Goal: Task Accomplishment & Management: Manage account settings

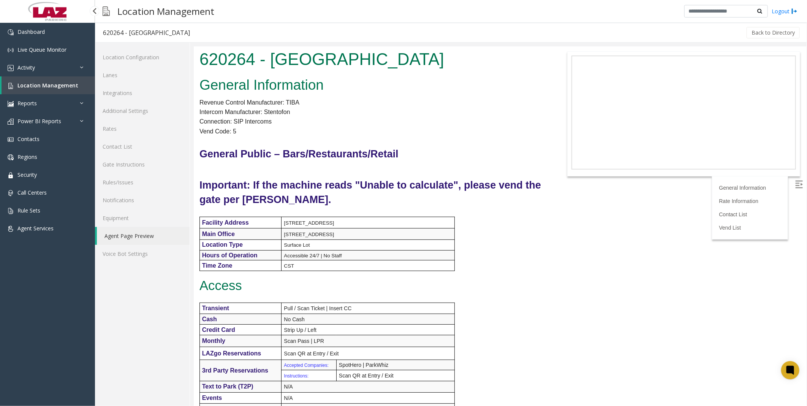
scroll to position [253, 0]
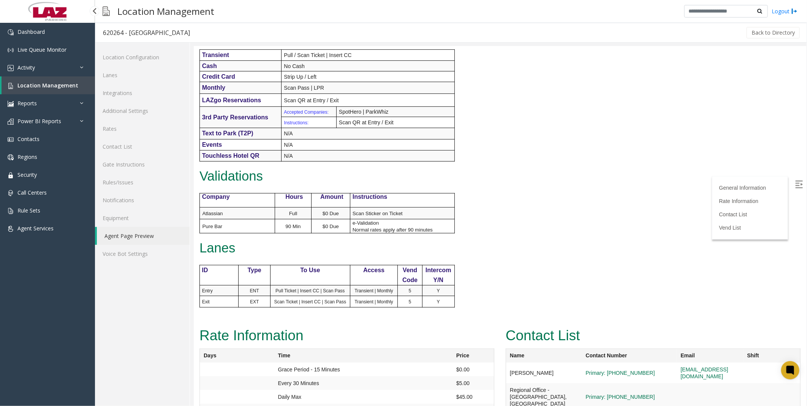
click at [27, 82] on span "Location Management" at bounding box center [47, 85] width 61 height 7
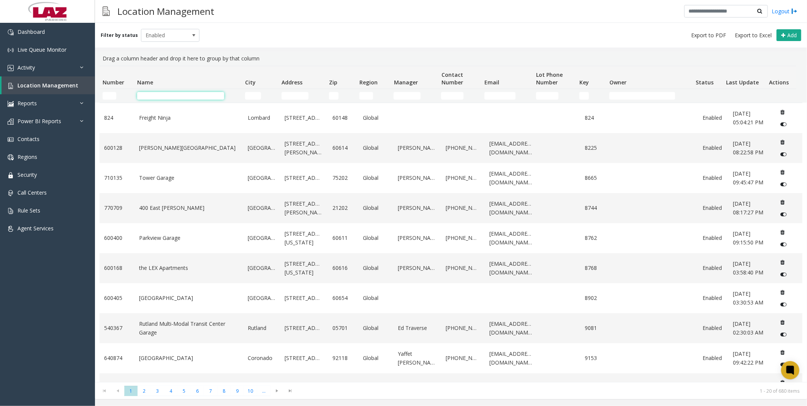
click at [144, 95] on input "Name Filter" at bounding box center [180, 96] width 87 height 8
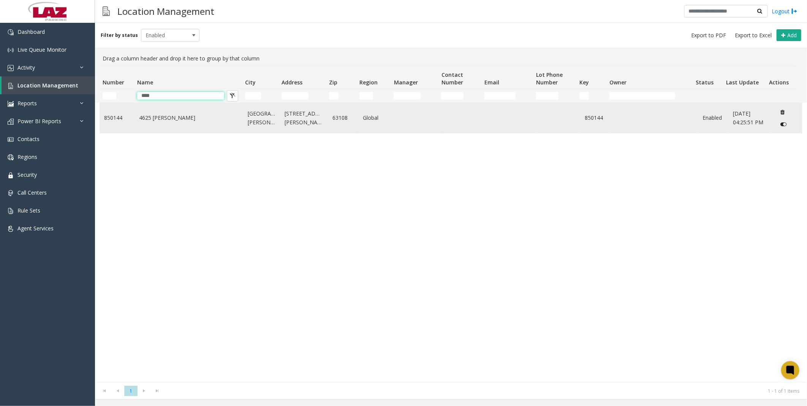
type input "****"
click at [162, 115] on link "4625 [PERSON_NAME]" at bounding box center [189, 118] width 100 height 8
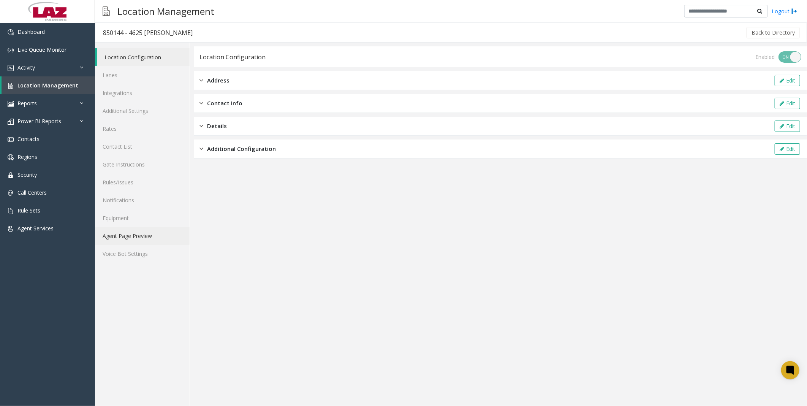
click at [152, 237] on link "Agent Page Preview" at bounding box center [142, 236] width 95 height 18
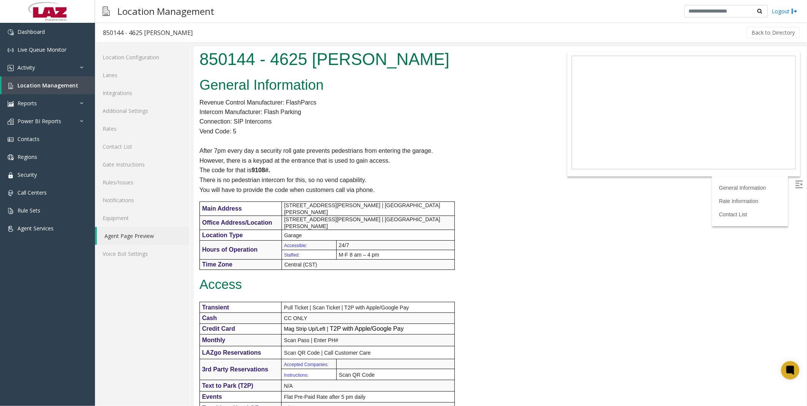
click at [506, 268] on div "General Information Revenue Control Manufacturer: FlashParcs Intercom Manufactu…" at bounding box center [371, 320] width 357 height 493
click at [18, 82] on span "Location Management" at bounding box center [47, 85] width 61 height 7
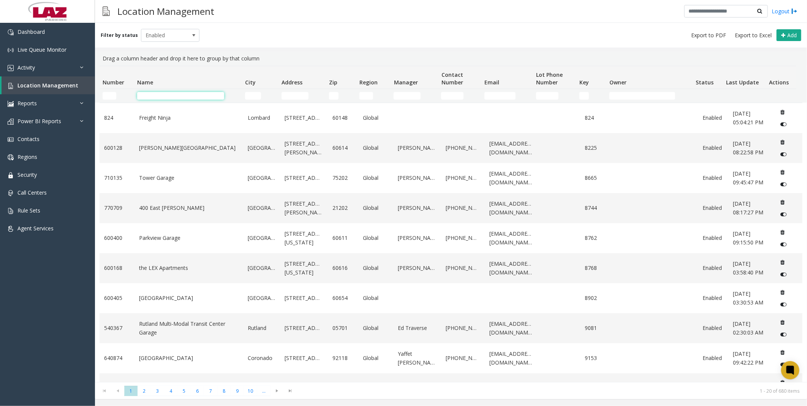
click at [160, 97] on input "Name Filter" at bounding box center [180, 96] width 87 height 8
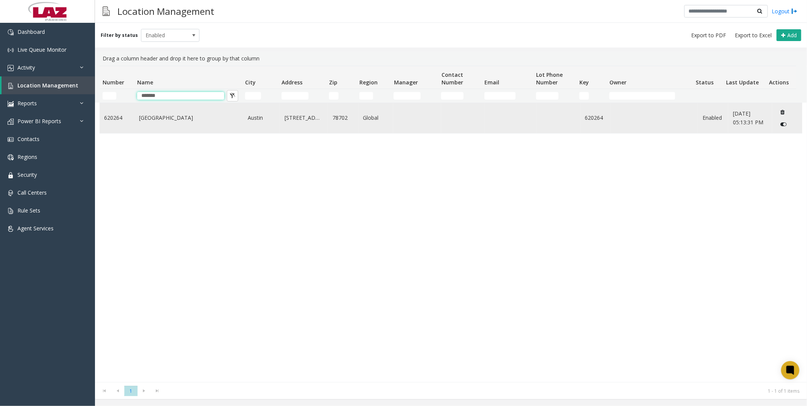
type input "******"
click at [146, 116] on link "[GEOGRAPHIC_DATA]" at bounding box center [189, 118] width 100 height 8
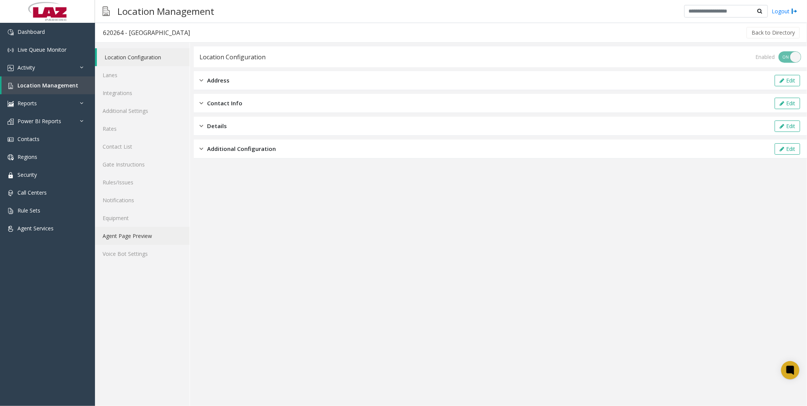
click at [125, 238] on link "Agent Page Preview" at bounding box center [142, 236] width 95 height 18
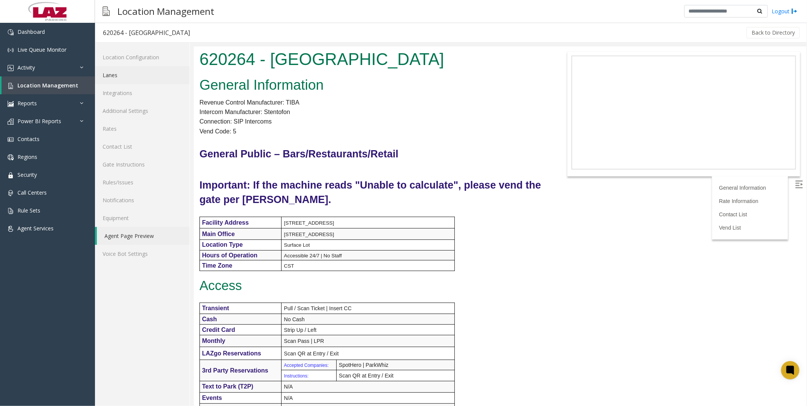
click at [128, 74] on link "Lanes" at bounding box center [142, 75] width 95 height 18
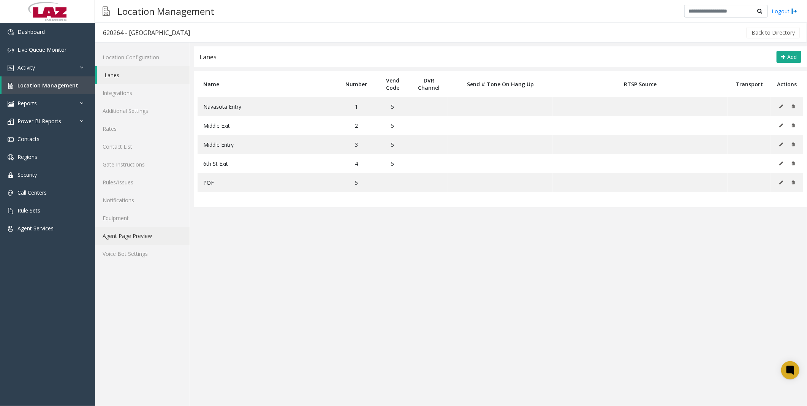
click at [124, 233] on link "Agent Page Preview" at bounding box center [142, 236] width 95 height 18
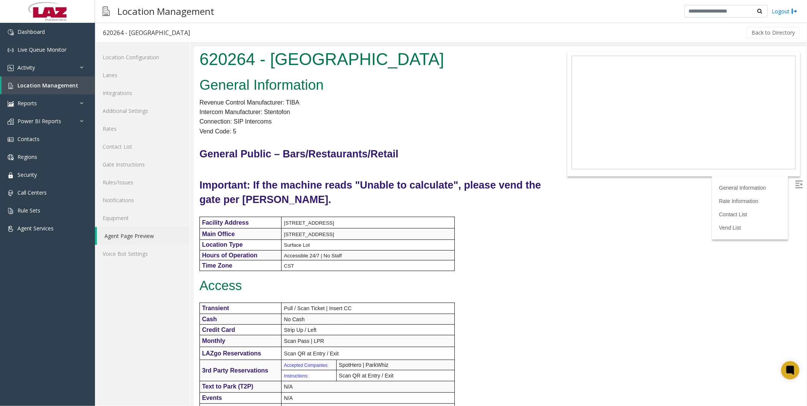
click at [515, 266] on div "General Information Revenue Control Manufacturer: TIBA Intercom Manufacturer: S…" at bounding box center [371, 326] width 357 height 504
click at [124, 78] on link "Lanes" at bounding box center [142, 75] width 95 height 18
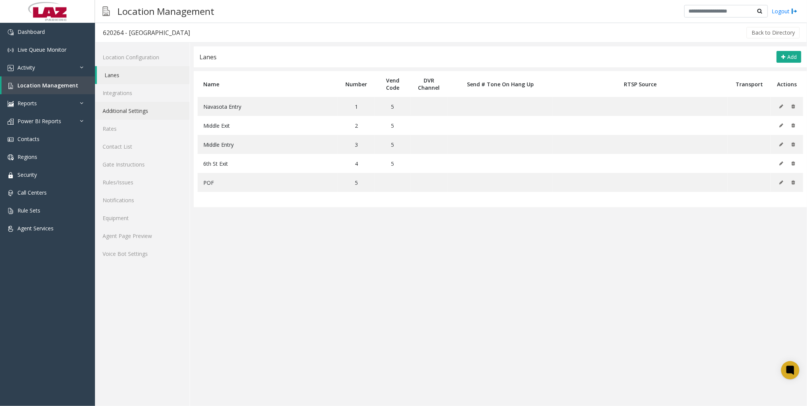
click at [127, 113] on link "Additional Settings" at bounding box center [142, 111] width 95 height 18
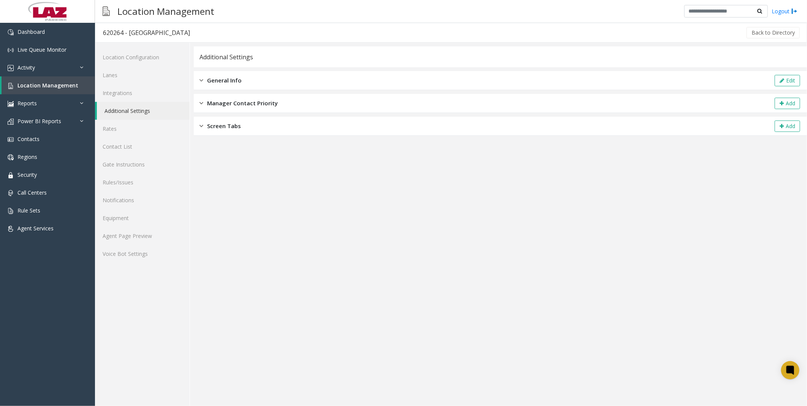
click at [238, 84] on span "General Info" at bounding box center [224, 80] width 35 height 9
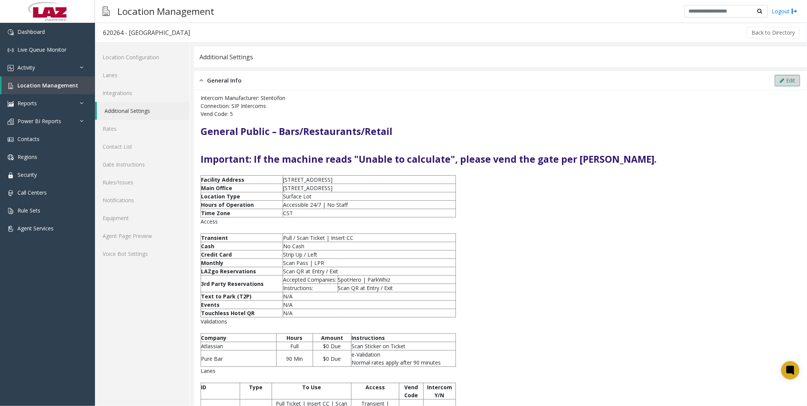
click at [781, 81] on button "Edit" at bounding box center [787, 80] width 25 height 11
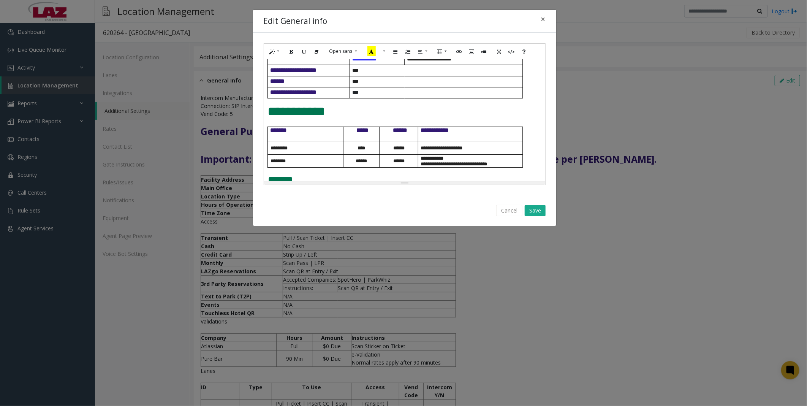
scroll to position [309, 0]
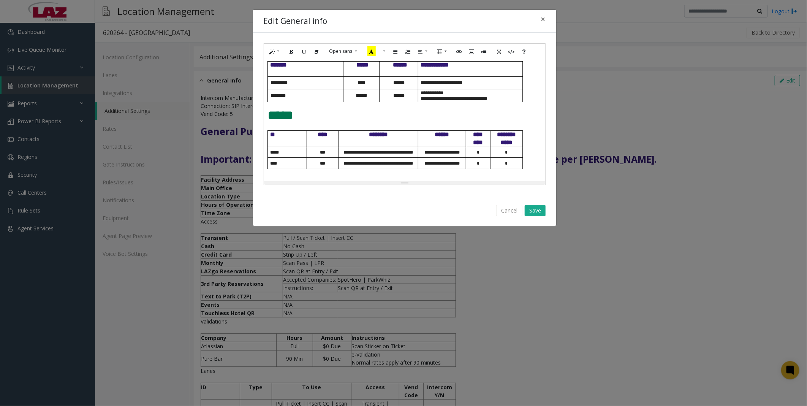
click at [266, 115] on div "**********" at bounding box center [404, 120] width 281 height 122
click at [318, 117] on p "*****" at bounding box center [405, 115] width 274 height 14
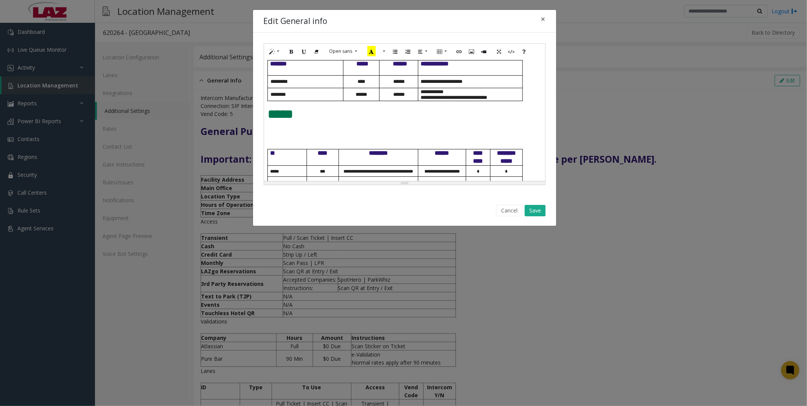
scroll to position [329, 0]
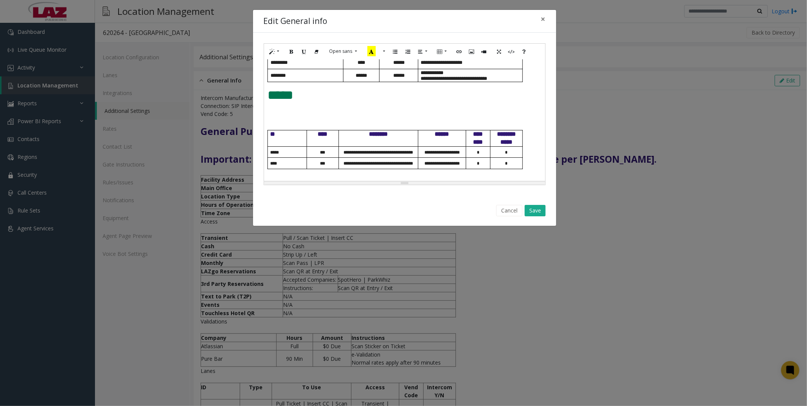
click at [268, 165] on td "****" at bounding box center [287, 163] width 39 height 11
click at [292, 177] on button "Add row above" at bounding box center [289, 178] width 13 height 12
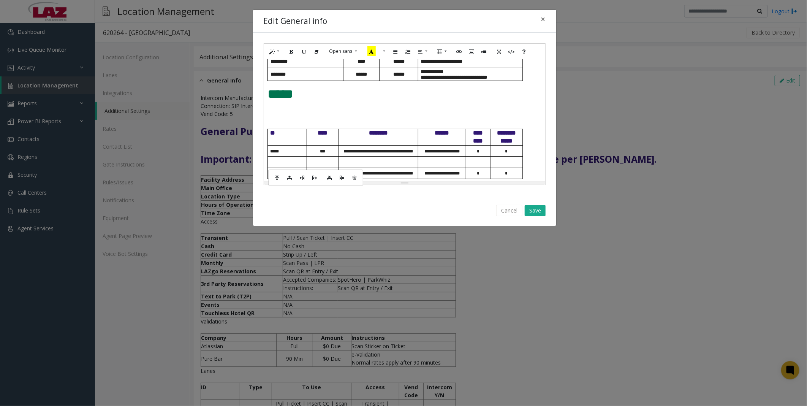
click at [271, 165] on td at bounding box center [287, 162] width 39 height 11
click at [507, 208] on button "Cancel" at bounding box center [509, 210] width 26 height 11
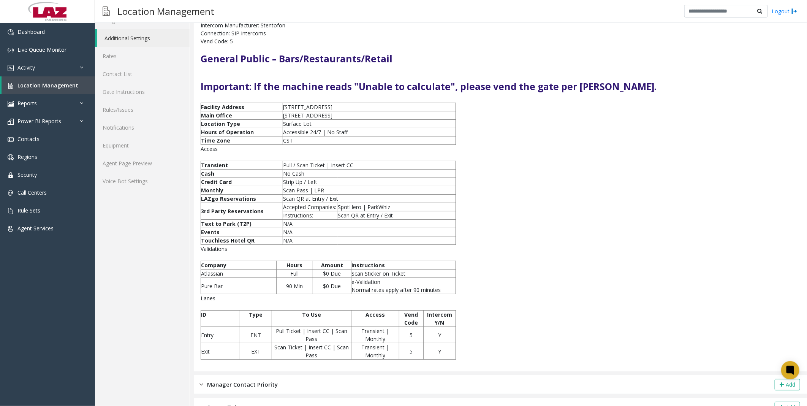
scroll to position [84, 0]
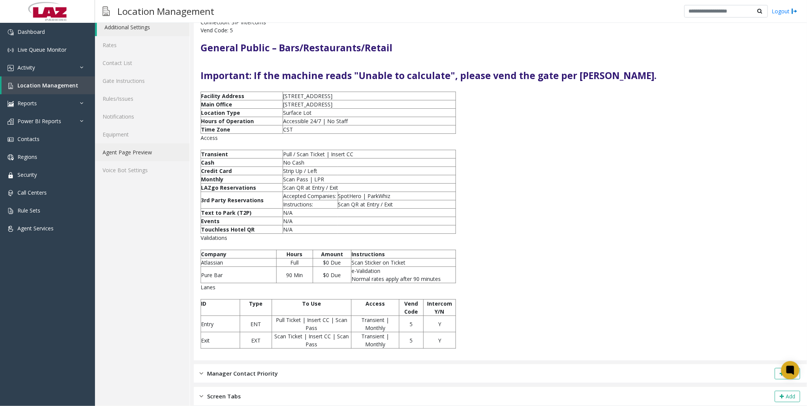
click at [132, 154] on link "Agent Page Preview" at bounding box center [142, 152] width 95 height 18
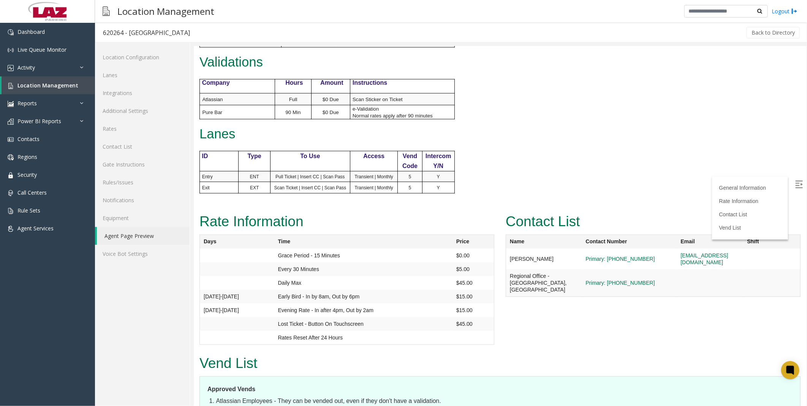
scroll to position [366, 0]
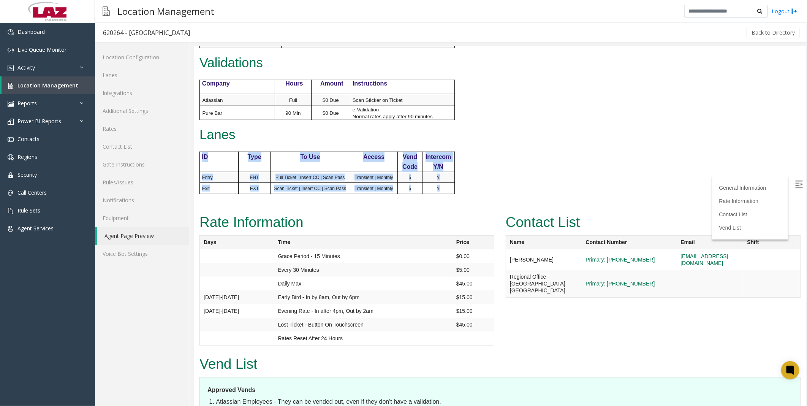
drag, startPoint x: 198, startPoint y: 152, endPoint x: 444, endPoint y: 189, distance: 248.6
copy div "ID Type To Use Access Vend Code Intercom Y/N Entry ENT Pull Ticket | Insert CC …"
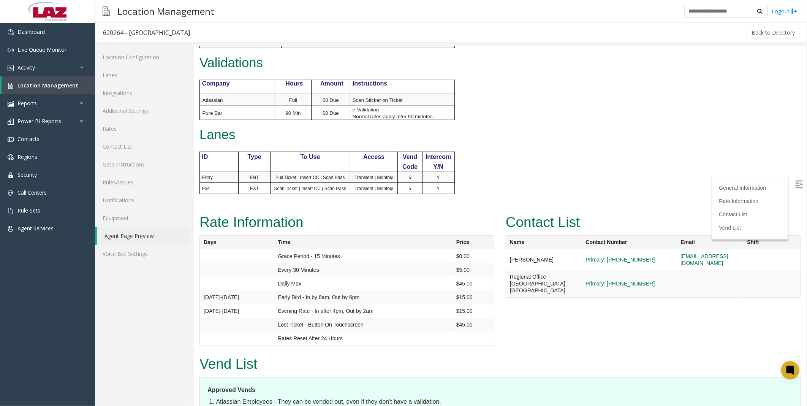
click at [304, 131] on p "Lanes" at bounding box center [372, 134] width 346 height 14
click at [122, 80] on link "Lanes" at bounding box center [142, 75] width 95 height 18
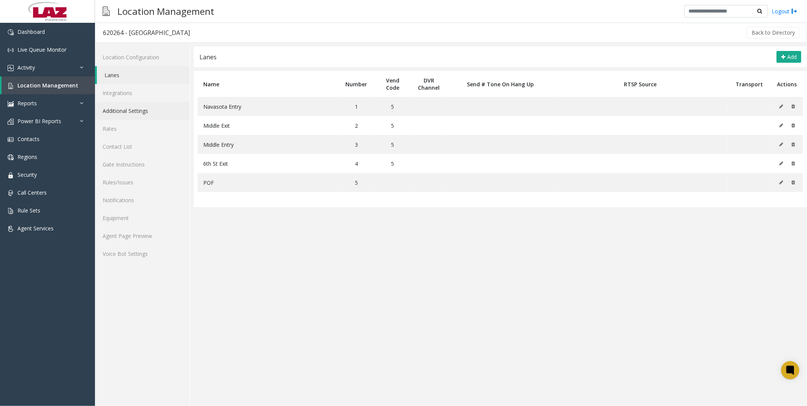
click at [130, 112] on link "Additional Settings" at bounding box center [142, 111] width 95 height 18
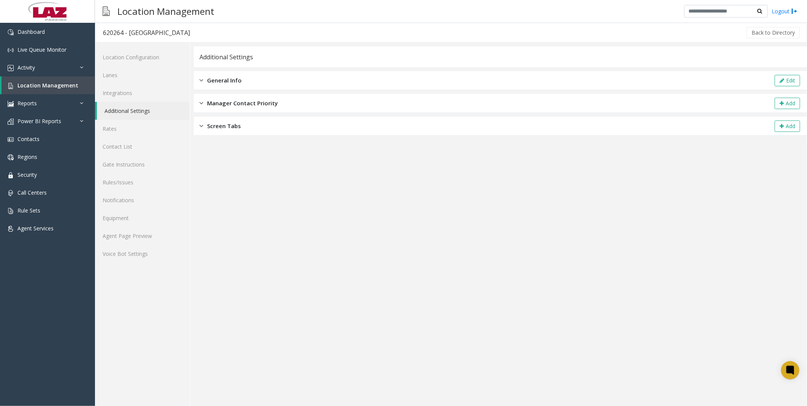
click at [235, 80] on span "General Info" at bounding box center [224, 80] width 35 height 9
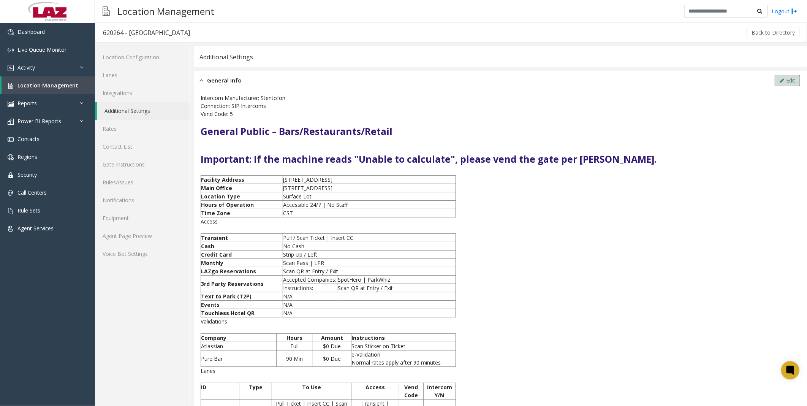
click at [779, 79] on button "Edit" at bounding box center [787, 80] width 25 height 11
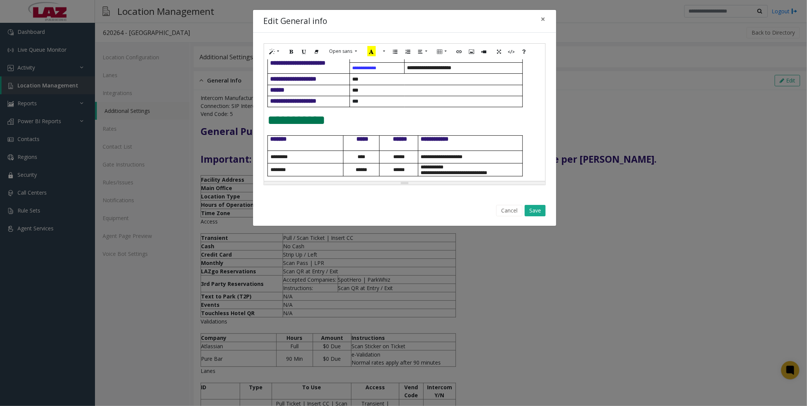
scroll to position [309, 0]
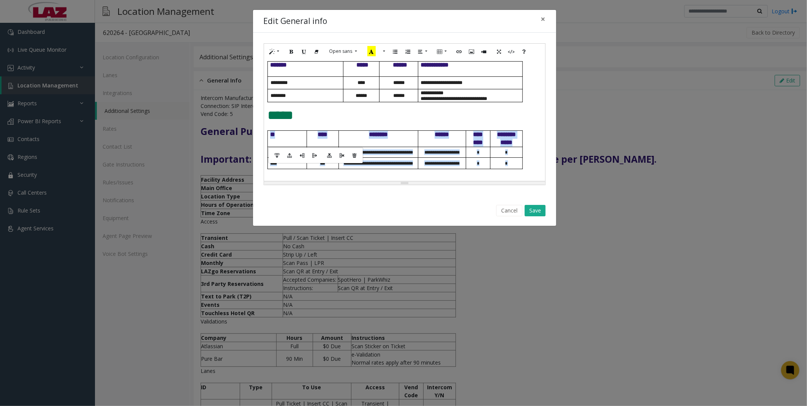
drag, startPoint x: 269, startPoint y: 133, endPoint x: 519, endPoint y: 165, distance: 252.4
click at [519, 165] on tbody "**********" at bounding box center [395, 149] width 255 height 38
paste div
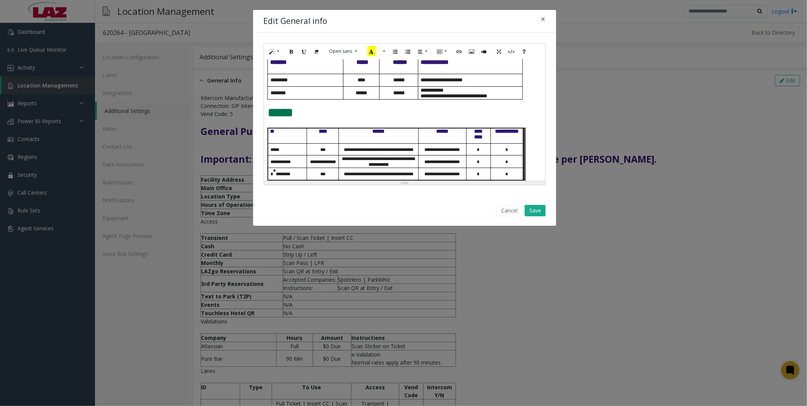
scroll to position [322, 0]
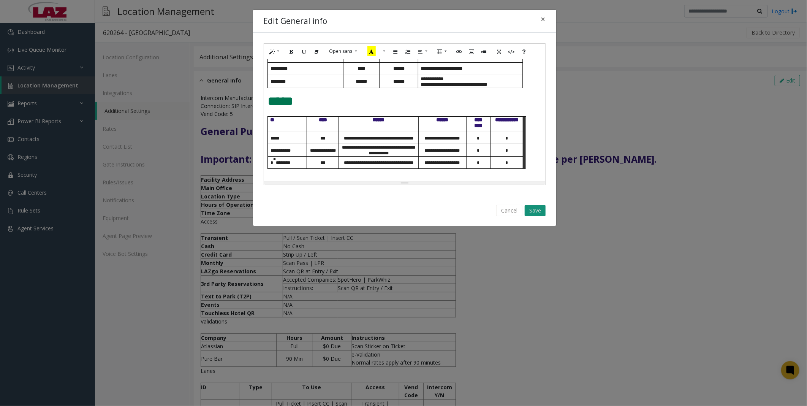
click at [538, 211] on button "Save" at bounding box center [535, 210] width 21 height 11
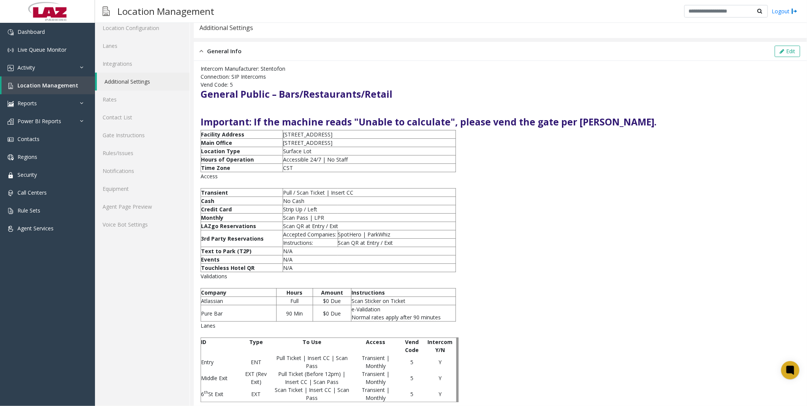
scroll to position [0, 0]
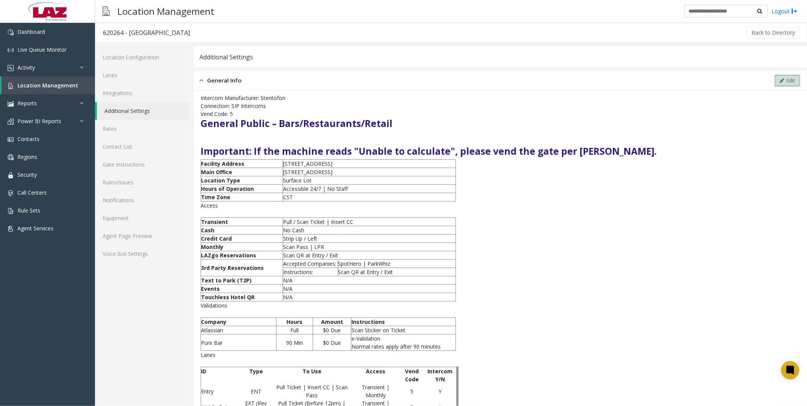
click at [778, 81] on button "Edit" at bounding box center [787, 80] width 25 height 11
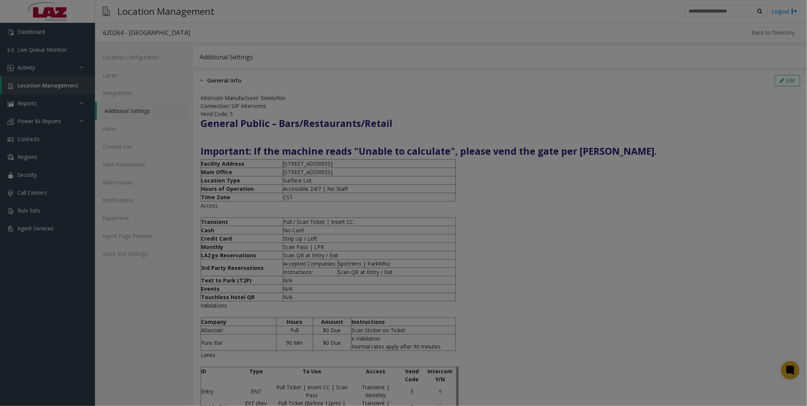
scroll to position [298, 0]
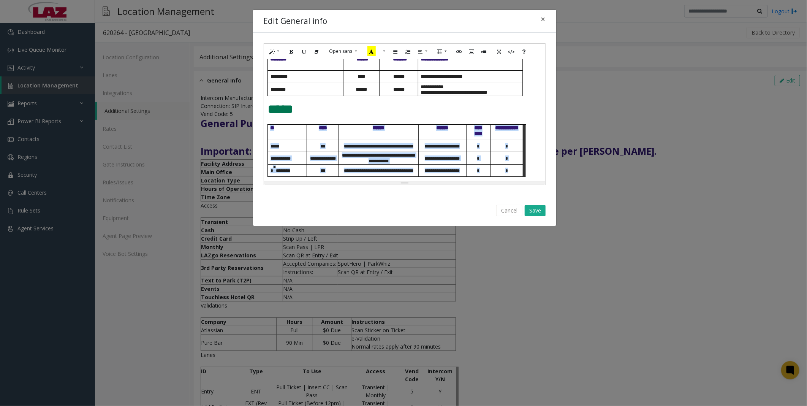
drag, startPoint x: 271, startPoint y: 129, endPoint x: 521, endPoint y: 170, distance: 254.1
click at [521, 170] on tbody "**********" at bounding box center [395, 151] width 255 height 52
copy tbody "**********"
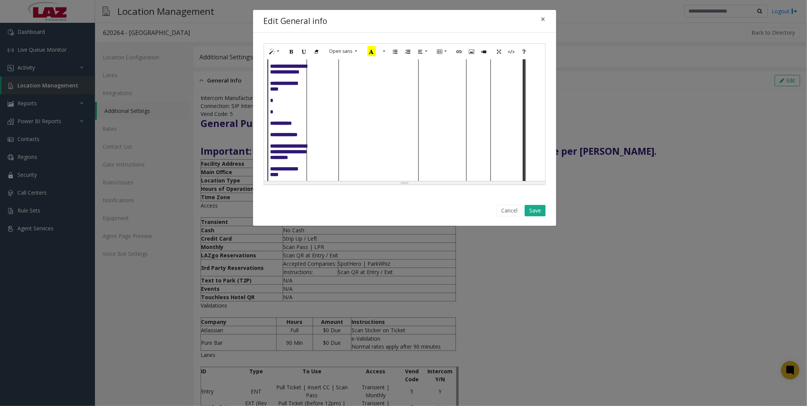
scroll to position [336, 0]
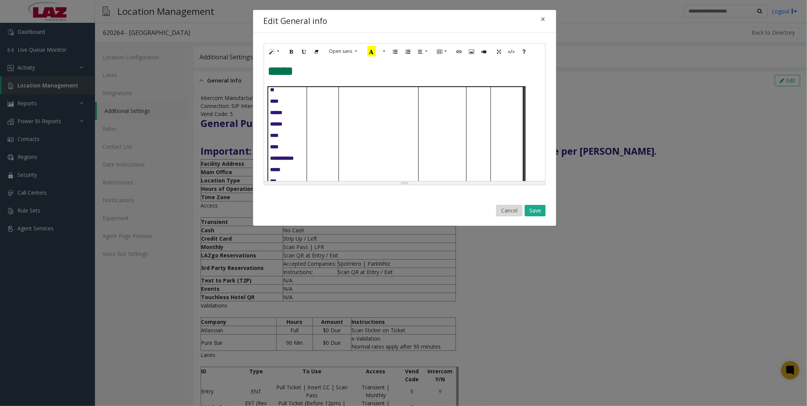
click at [507, 210] on button "Cancel" at bounding box center [509, 210] width 26 height 11
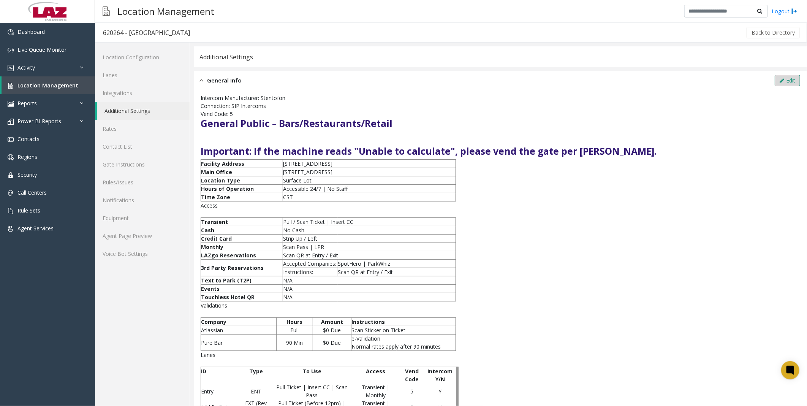
click at [778, 82] on button "Edit" at bounding box center [787, 80] width 25 height 11
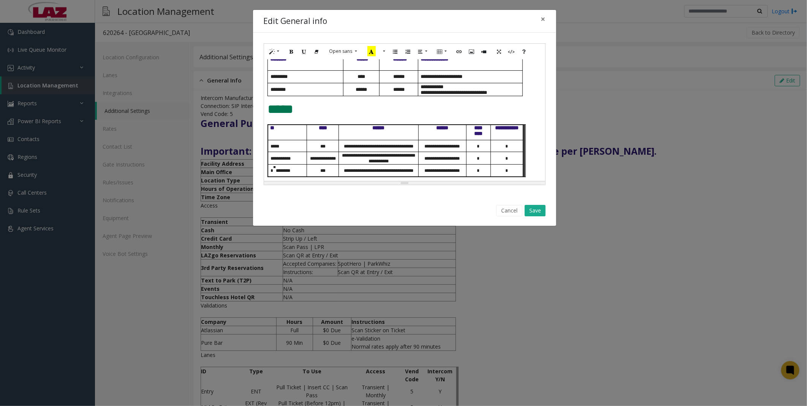
scroll to position [298, 0]
drag, startPoint x: 268, startPoint y: 124, endPoint x: 529, endPoint y: 173, distance: 265.7
click at [529, 173] on div "**********" at bounding box center [404, 120] width 281 height 122
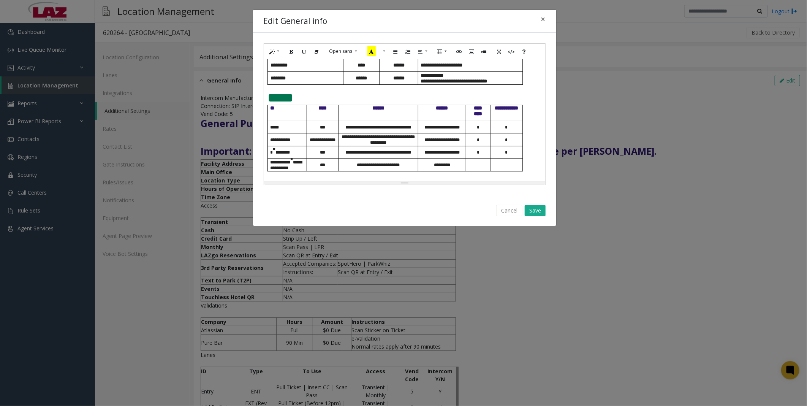
scroll to position [311, 0]
click at [537, 211] on button "Save" at bounding box center [535, 210] width 21 height 11
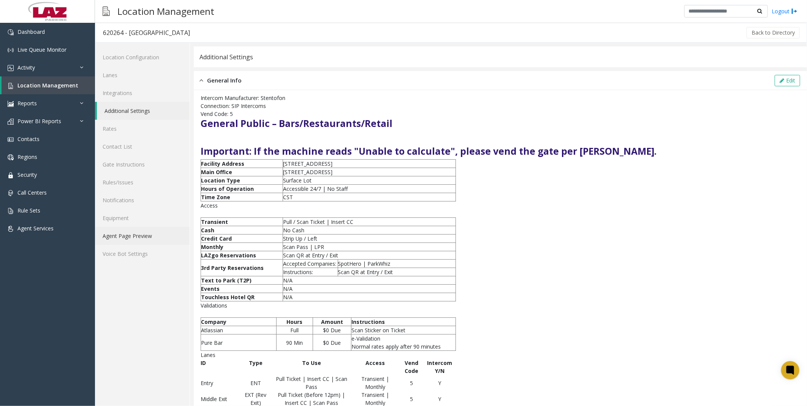
click at [125, 237] on link "Agent Page Preview" at bounding box center [142, 236] width 95 height 18
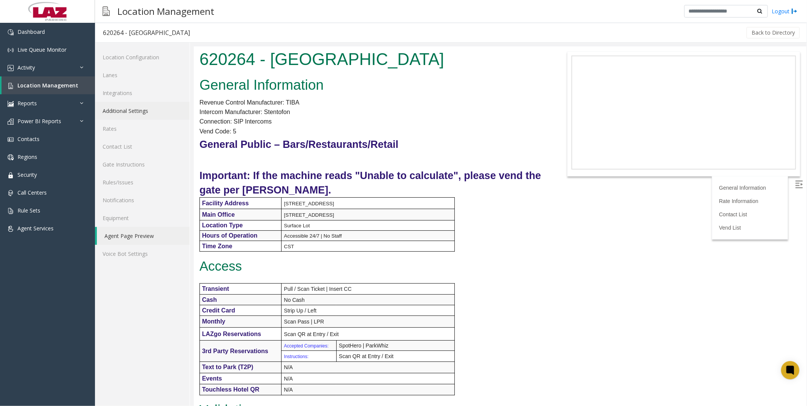
click at [131, 108] on link "Additional Settings" at bounding box center [142, 111] width 95 height 18
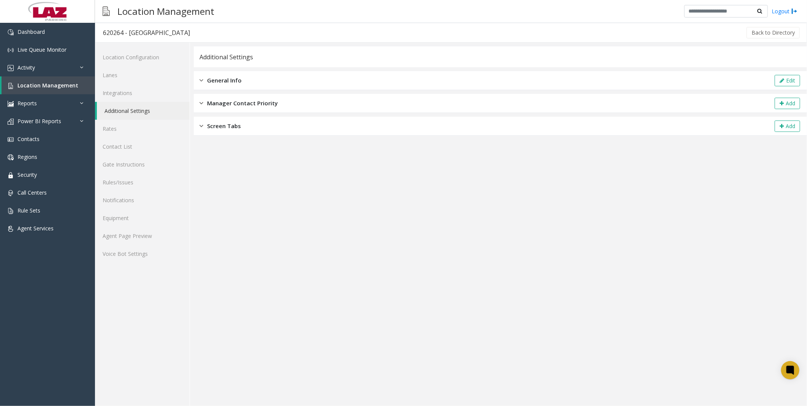
click at [254, 79] on div "General Info Edit" at bounding box center [500, 80] width 613 height 19
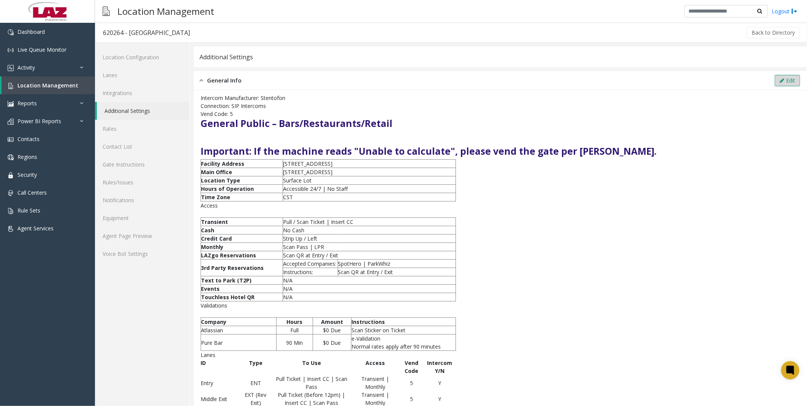
click at [780, 79] on button "Edit" at bounding box center [787, 80] width 25 height 11
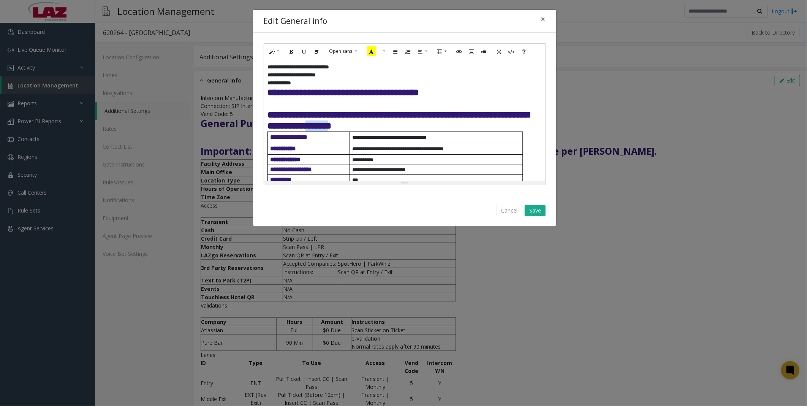
drag, startPoint x: 411, startPoint y: 124, endPoint x: 387, endPoint y: 124, distance: 24.7
click at [387, 124] on font "**********" at bounding box center [399, 120] width 262 height 20
click at [541, 214] on button "Save" at bounding box center [535, 210] width 21 height 11
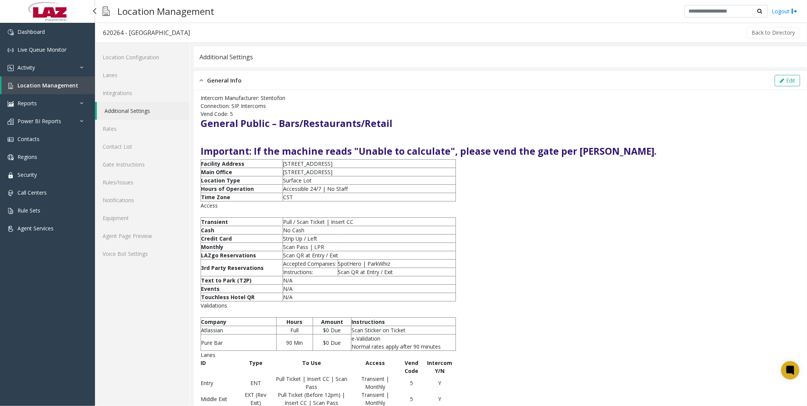
click at [46, 83] on span "Location Management" at bounding box center [47, 85] width 61 height 7
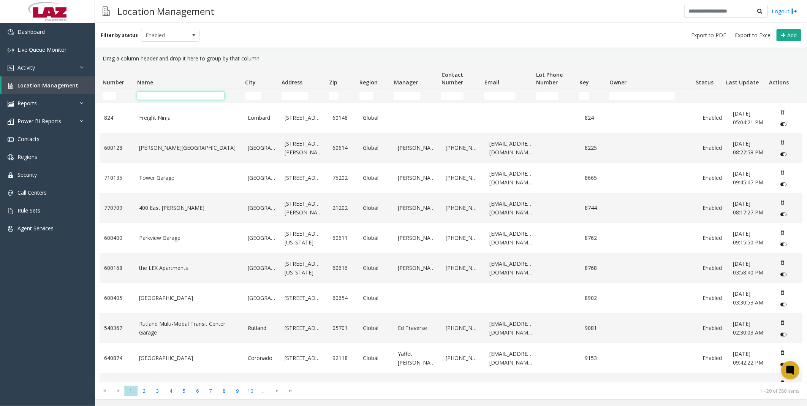
click at [185, 95] on input "Name Filter" at bounding box center [180, 96] width 87 height 8
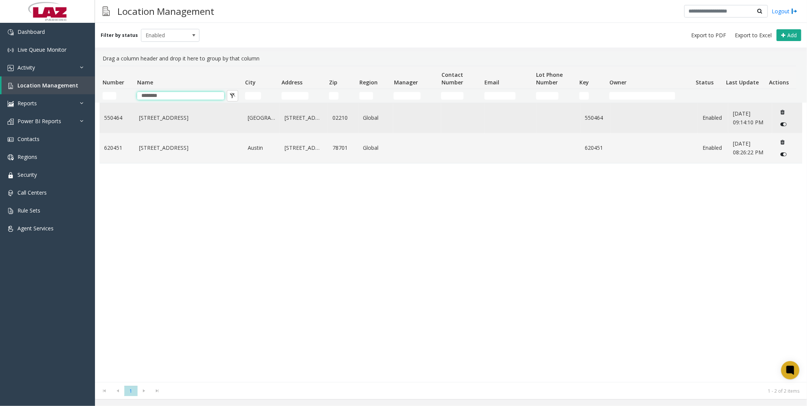
type input "********"
click at [160, 116] on link "[STREET_ADDRESS]" at bounding box center [189, 118] width 100 height 8
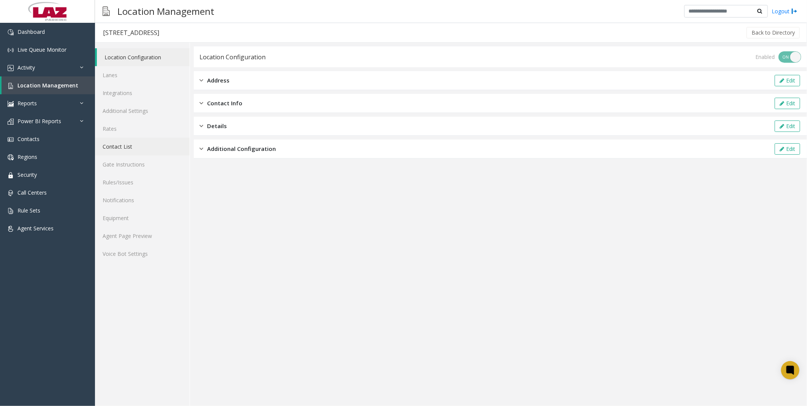
click at [116, 145] on link "Contact List" at bounding box center [142, 147] width 95 height 18
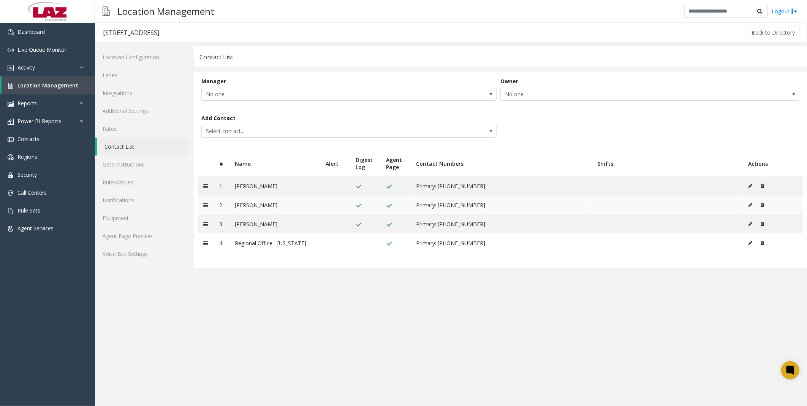
click at [762, 204] on icon at bounding box center [762, 205] width 3 height 5
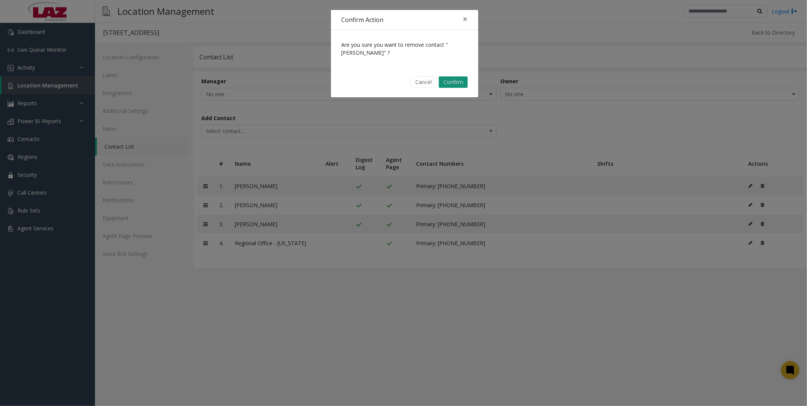
click at [449, 80] on button "Confirm" at bounding box center [453, 81] width 29 height 11
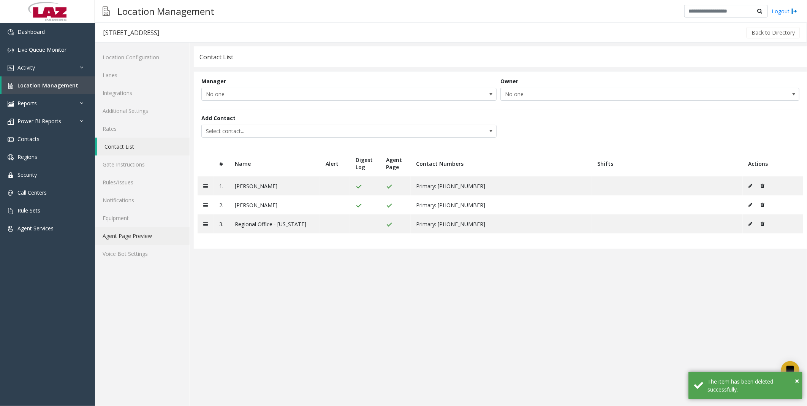
click at [124, 237] on link "Agent Page Preview" at bounding box center [142, 236] width 95 height 18
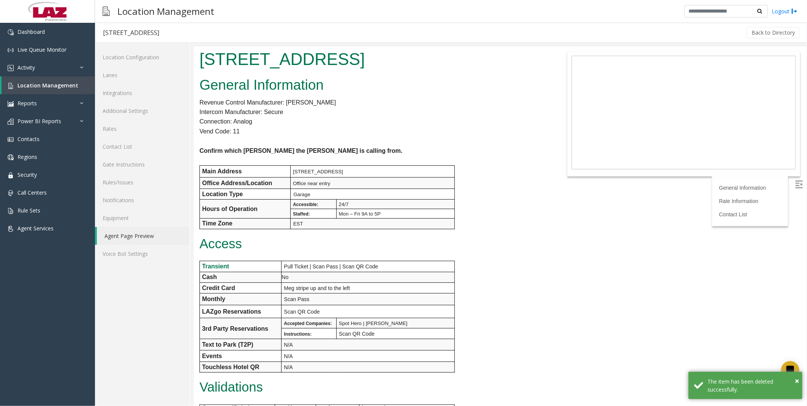
drag, startPoint x: 397, startPoint y: 116, endPoint x: 406, endPoint y: 125, distance: 12.4
click at [398, 116] on p "Intercom Manufacturer: Secure" at bounding box center [372, 112] width 346 height 10
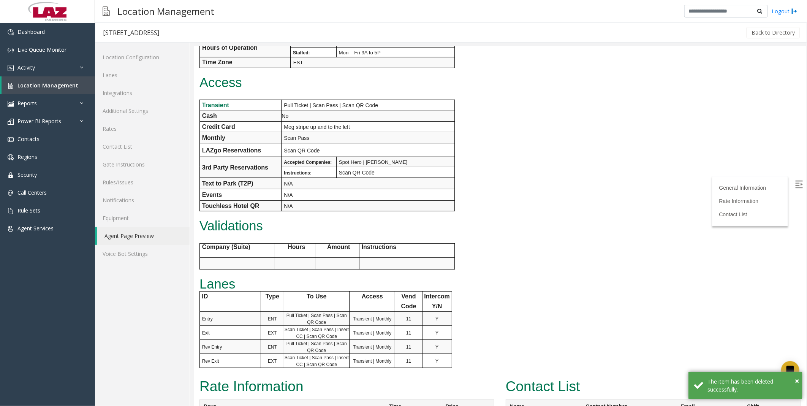
scroll to position [224, 0]
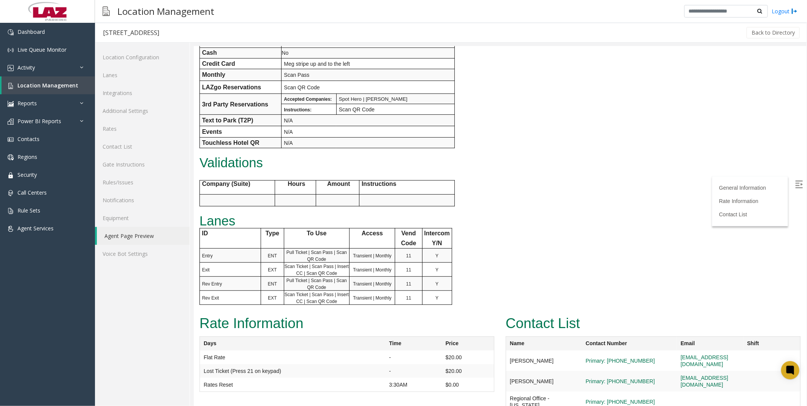
click at [609, 181] on html "[STREET_ADDRESS] General Information Revenue Control Manufacturer: [PERSON_NAME…" at bounding box center [499, 2] width 613 height 360
